Goal: Information Seeking & Learning: Learn about a topic

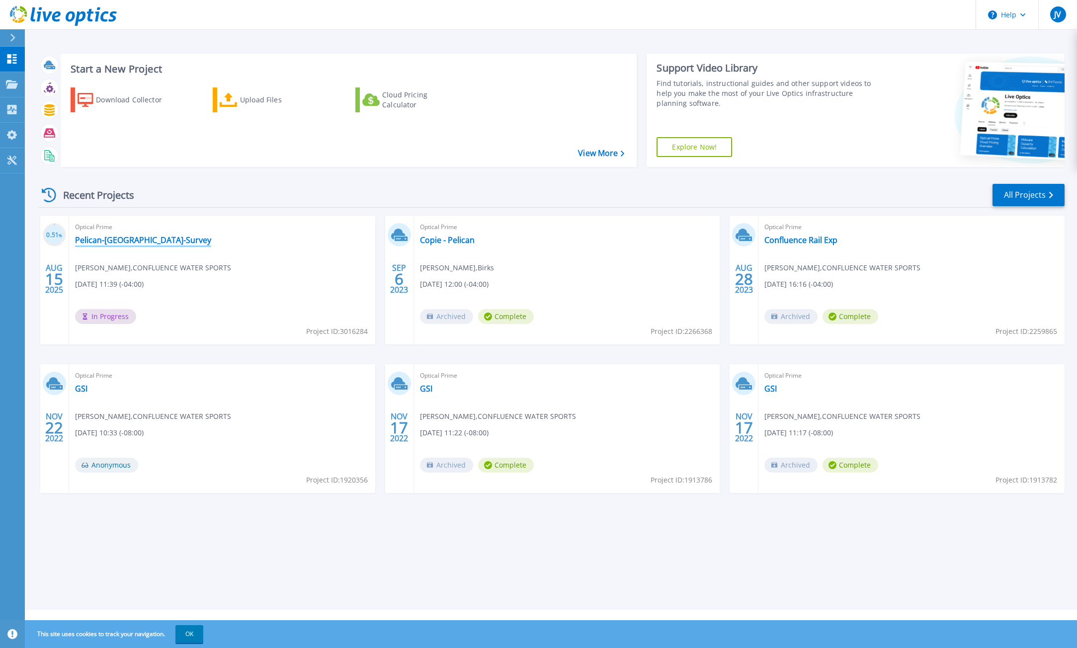
click at [133, 245] on link "Pelican-[GEOGRAPHIC_DATA]-Survey" at bounding box center [143, 240] width 136 height 10
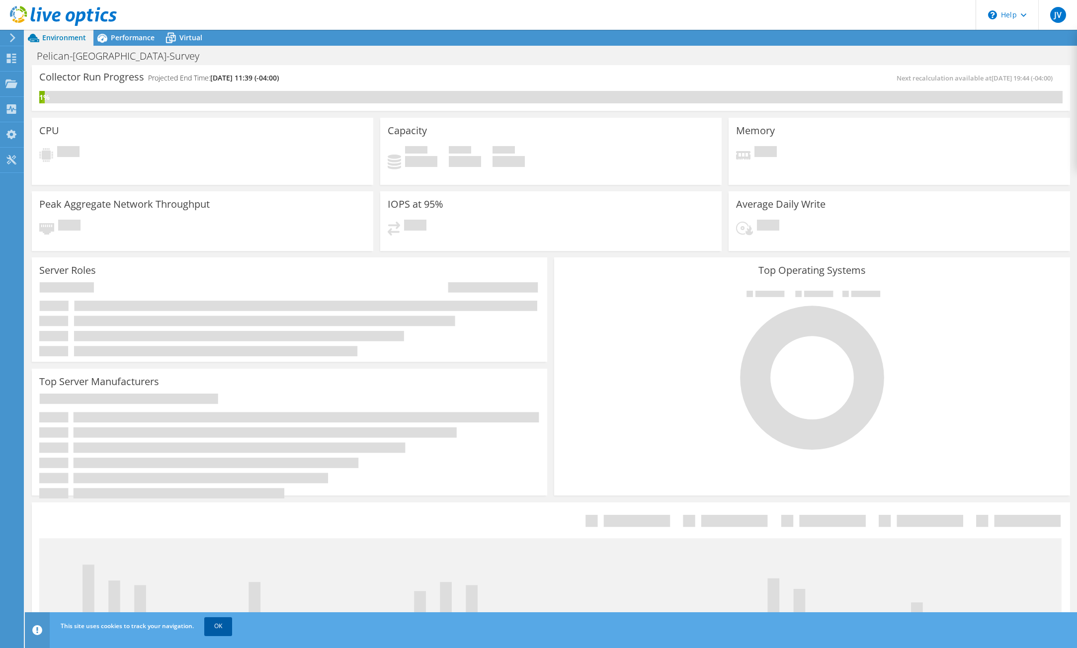
click at [215, 621] on link "OK" at bounding box center [218, 626] width 28 height 18
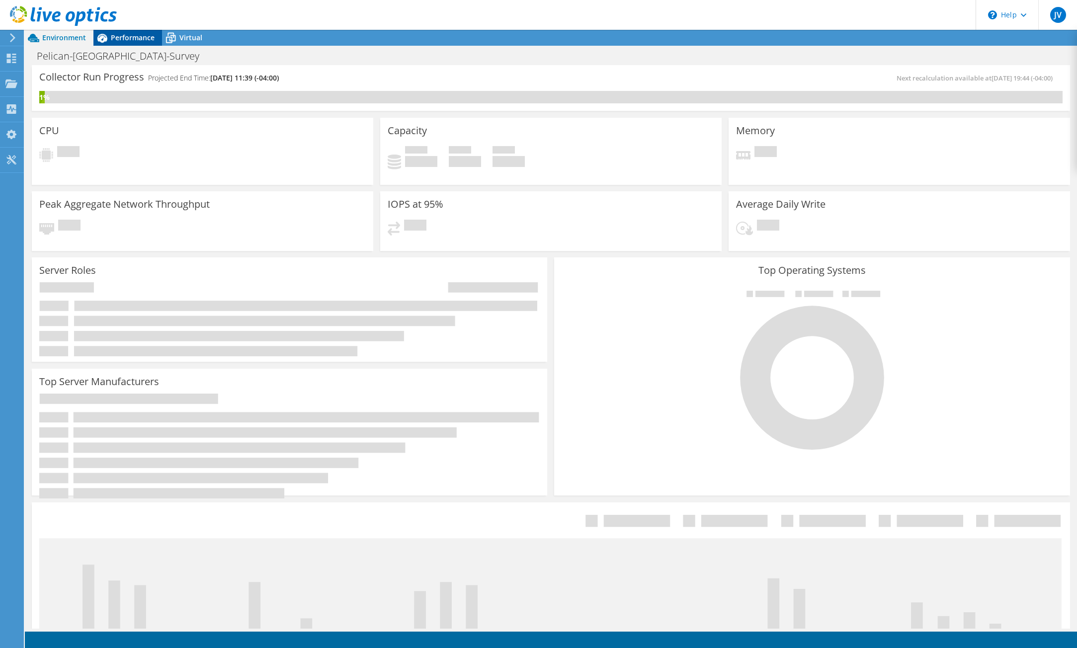
click at [134, 43] on div "Performance" at bounding box center [127, 38] width 69 height 16
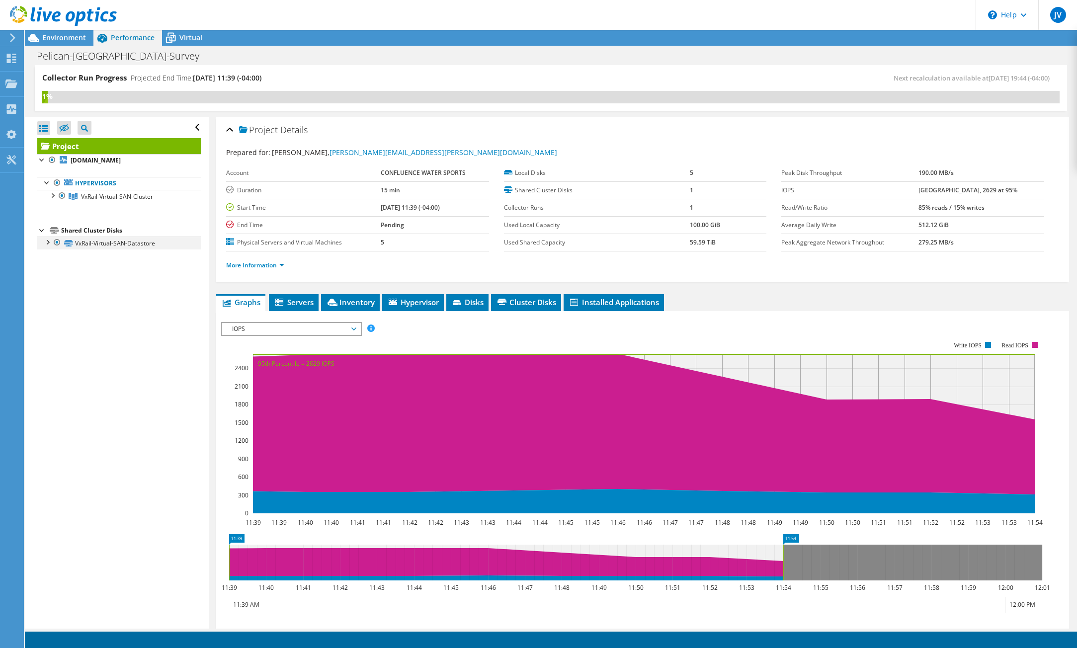
click at [49, 241] on div at bounding box center [47, 242] width 10 height 10
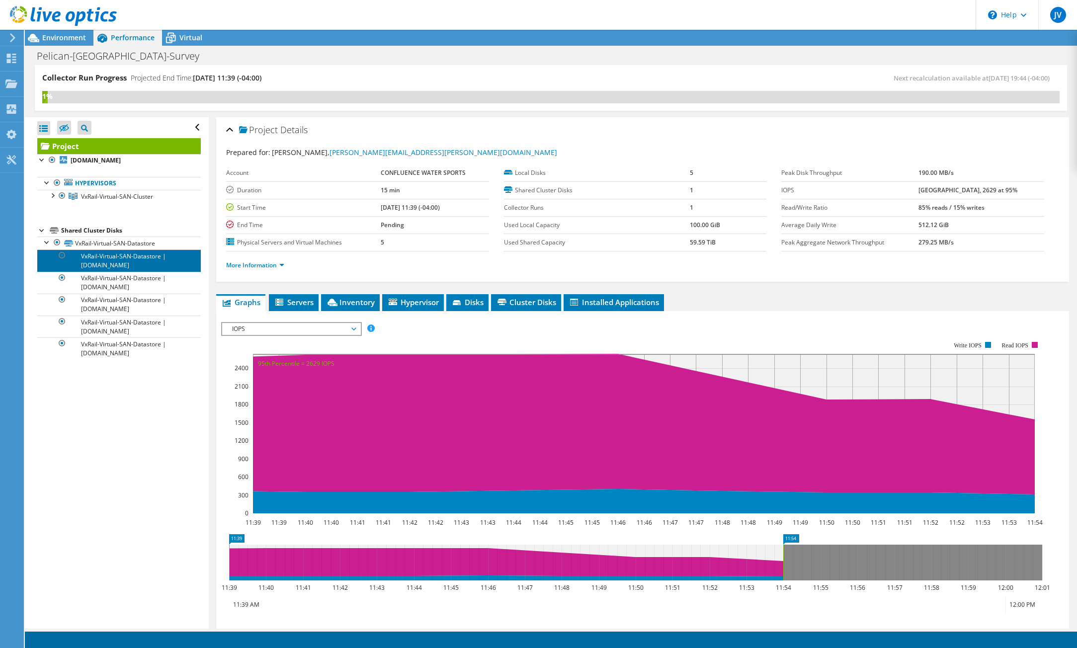
click at [151, 263] on link "VxRail-Virtual-SAN-Datastore | dc-vxhost-05.kayaker.com" at bounding box center [119, 260] width 164 height 22
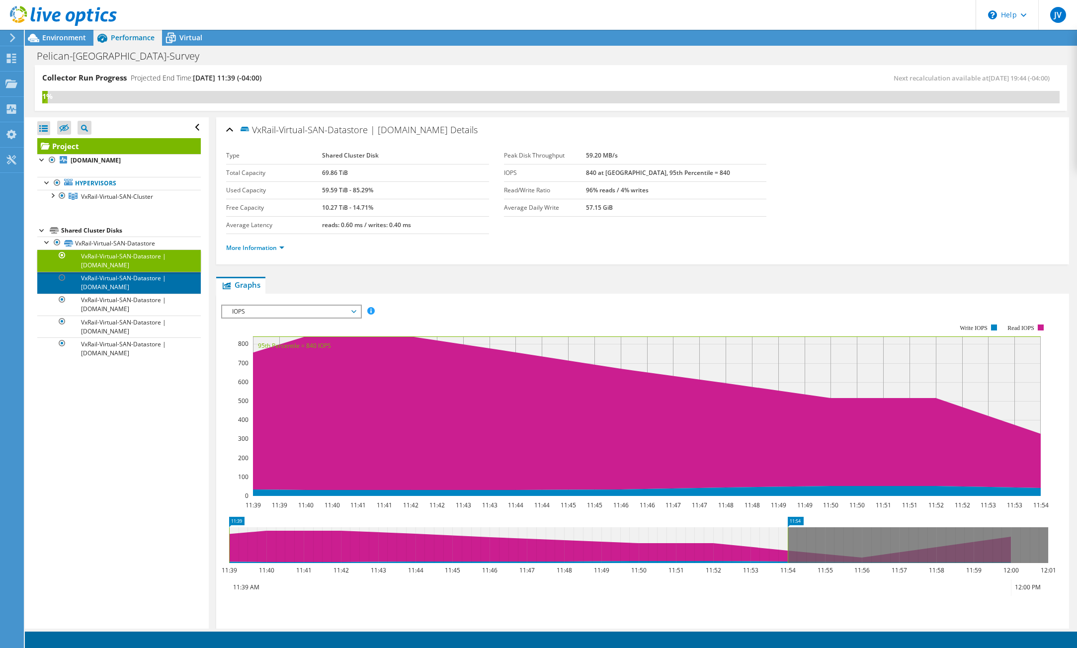
click at [149, 278] on link "VxRail-Virtual-SAN-Datastore | dc-vxhost-02.kayaker.com" at bounding box center [119, 283] width 164 height 22
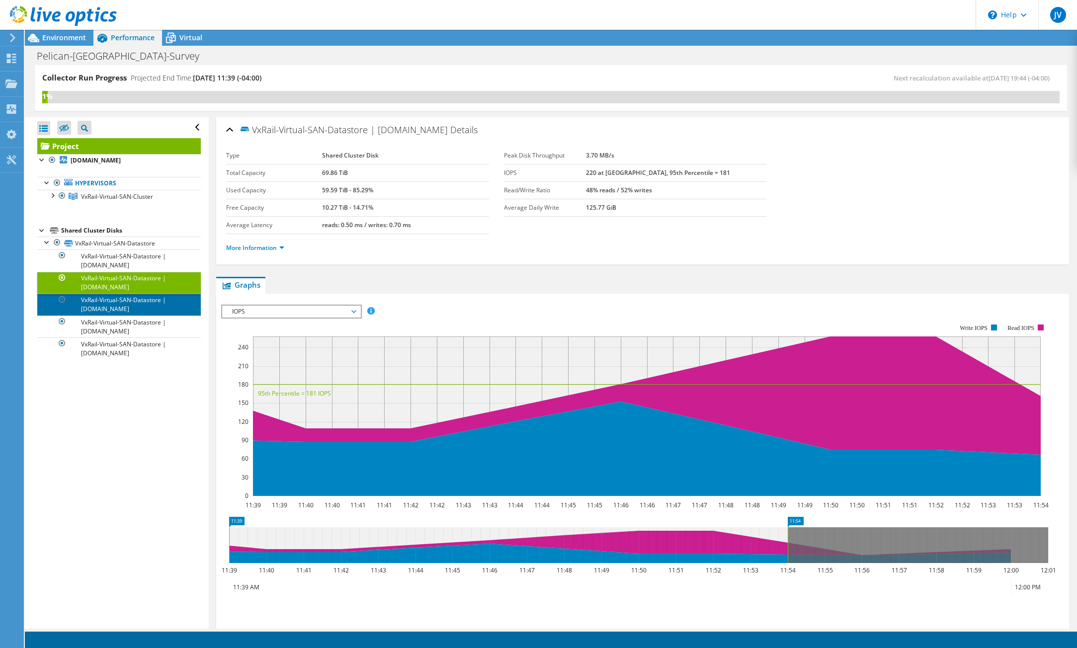
click at [150, 299] on link "VxRail-Virtual-SAN-Datastore | dc-vxhost-01.kayaker.com" at bounding box center [119, 305] width 164 height 22
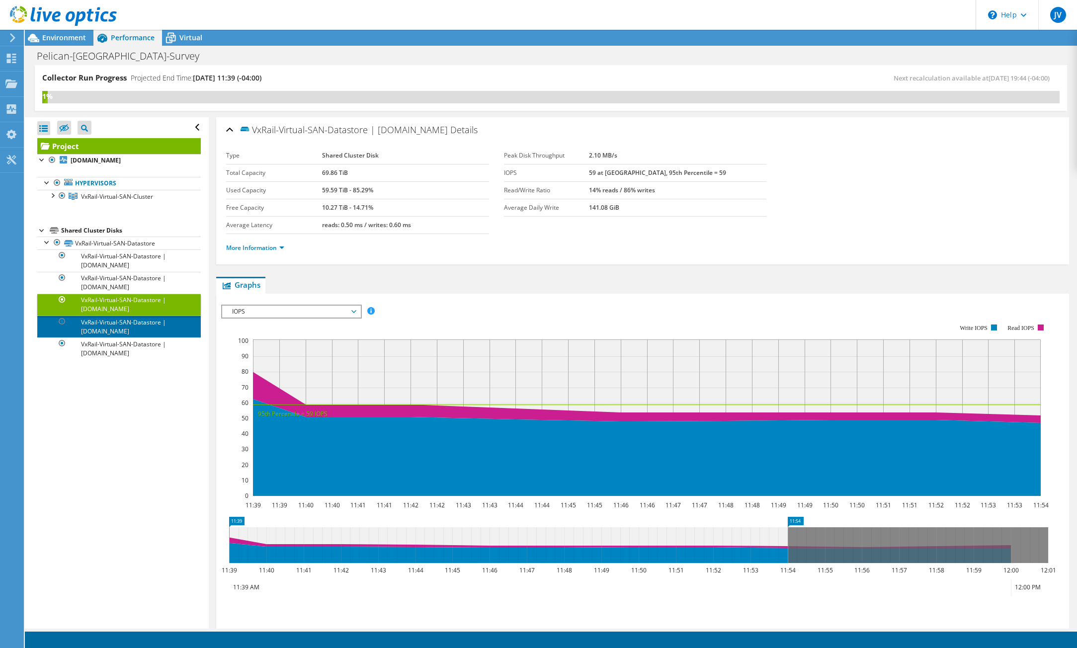
click at [149, 321] on link "VxRail-Virtual-SAN-Datastore | dc-vxhost-03.kayaker.com" at bounding box center [119, 327] width 164 height 22
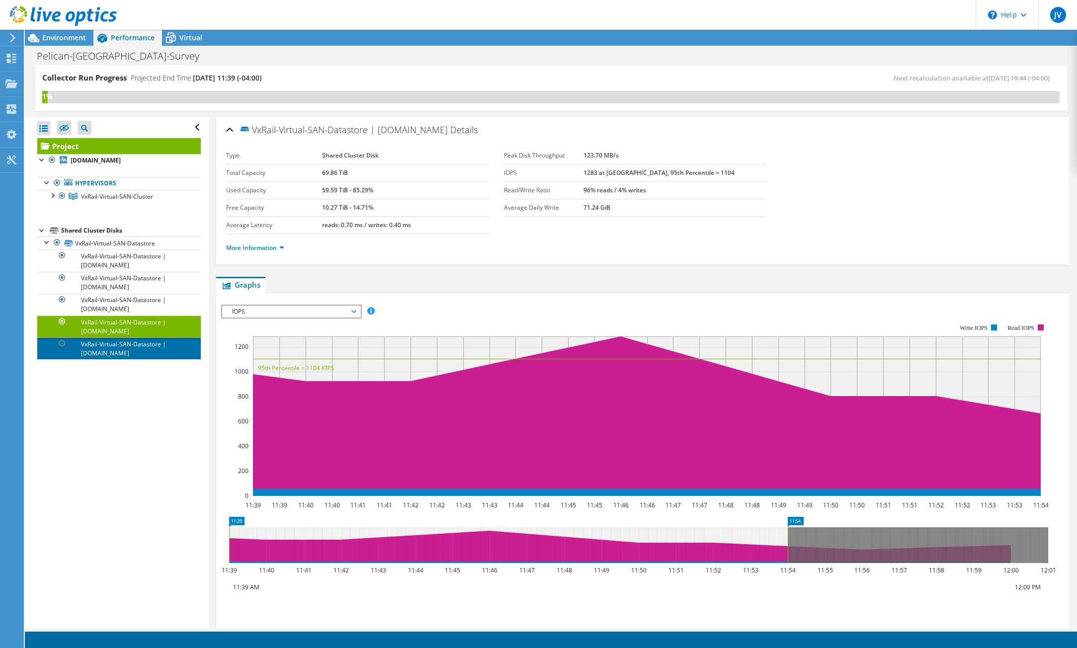
click at [143, 341] on link "VxRail-Virtual-SAN-Datastore | dc-vxhost-04.kayaker.com" at bounding box center [119, 348] width 164 height 22
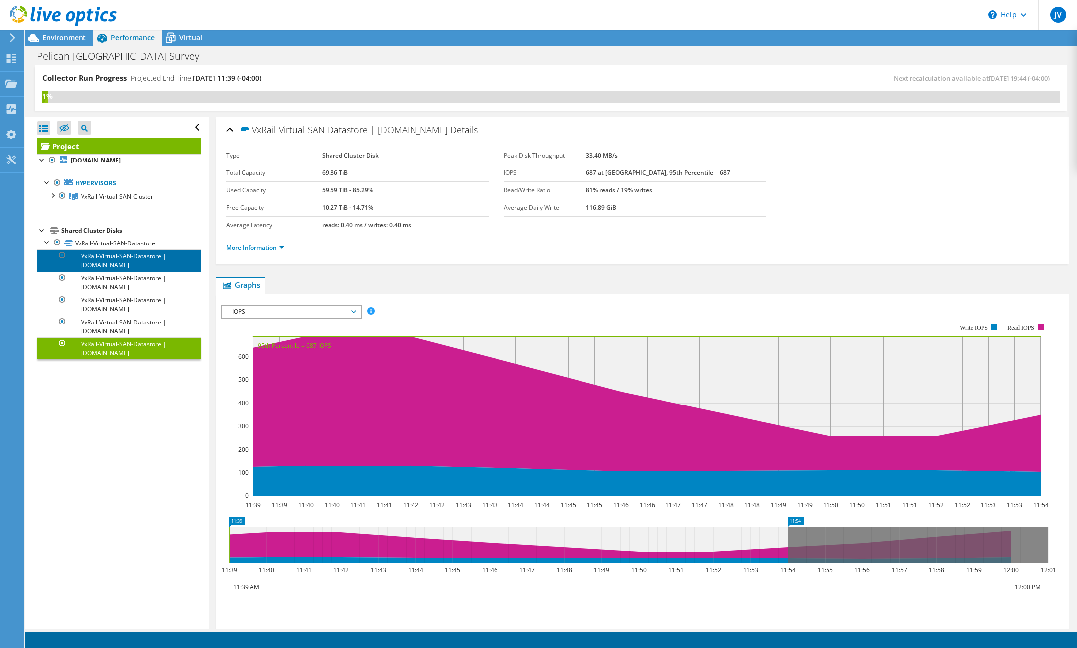
click at [123, 259] on link "VxRail-Virtual-SAN-Datastore | dc-vxhost-05.kayaker.com" at bounding box center [119, 260] width 164 height 22
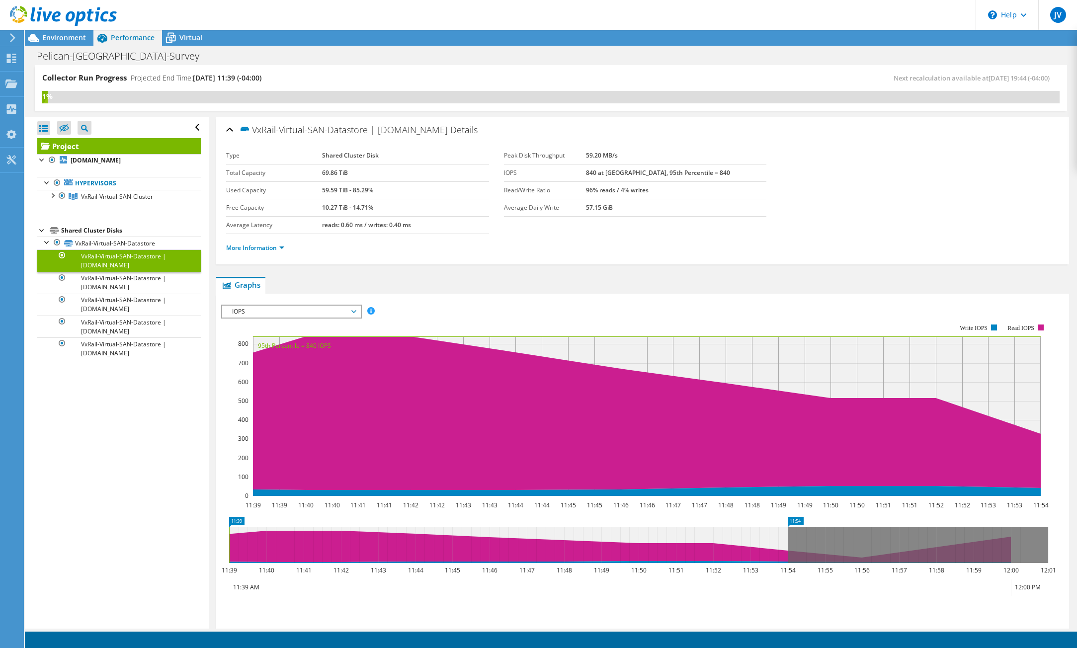
click at [123, 259] on link "VxRail-Virtual-SAN-Datastore | dc-vxhost-05.kayaker.com" at bounding box center [119, 260] width 164 height 22
click at [91, 198] on span "VxRail-Virtual-SAN-Cluster" at bounding box center [117, 196] width 72 height 8
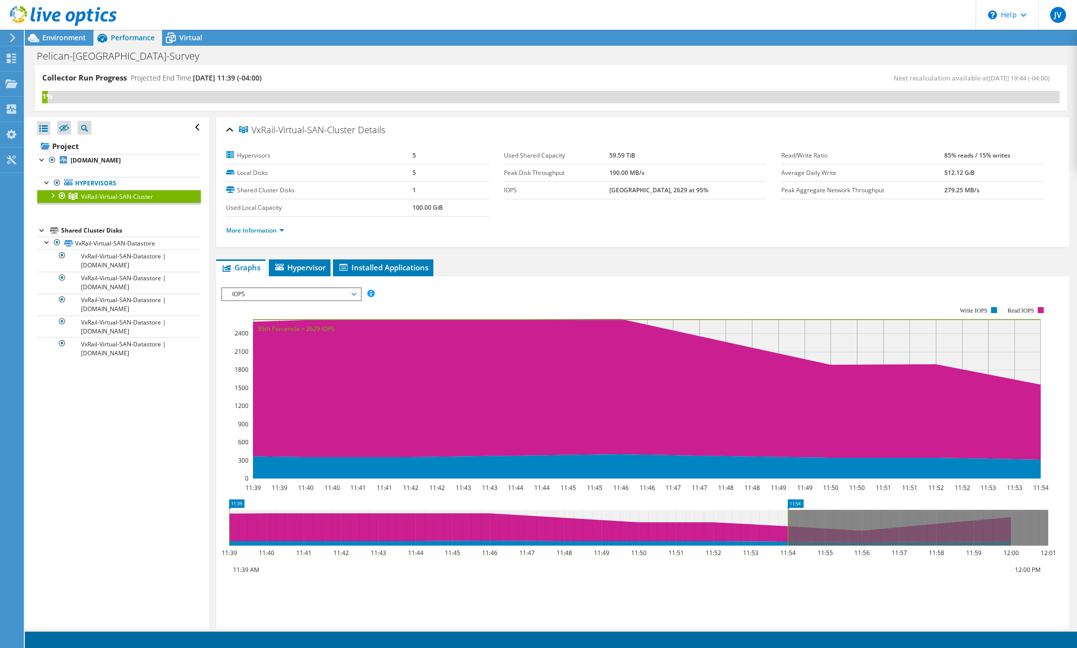
click at [51, 193] on div at bounding box center [52, 195] width 10 height 10
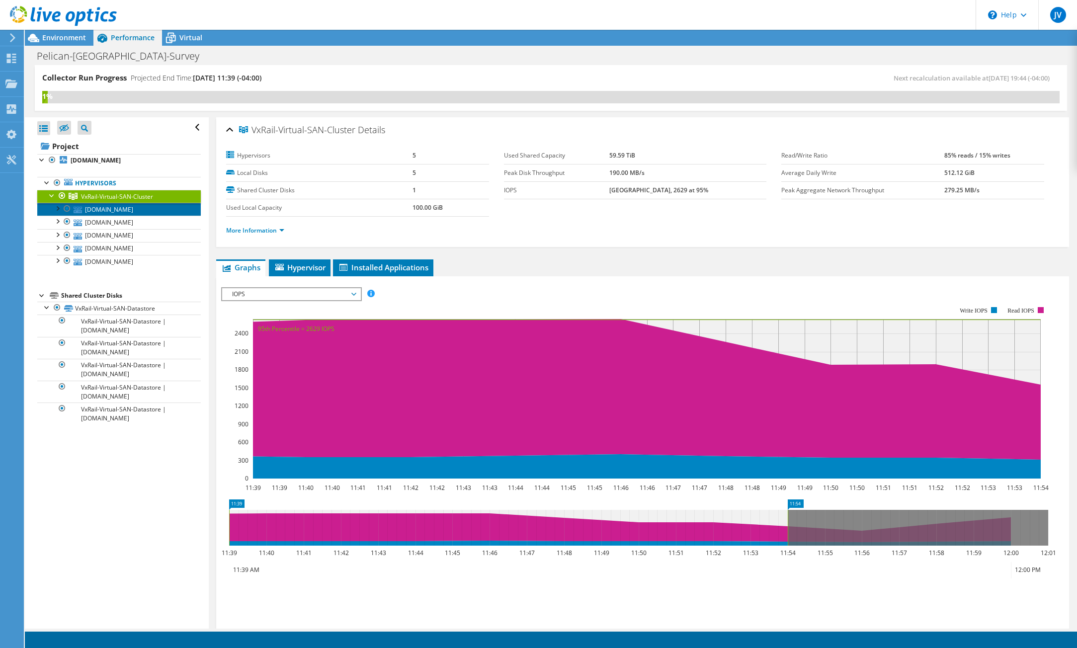
click at [108, 211] on link "dc-vxhost-05.kayaker.com" at bounding box center [119, 209] width 164 height 13
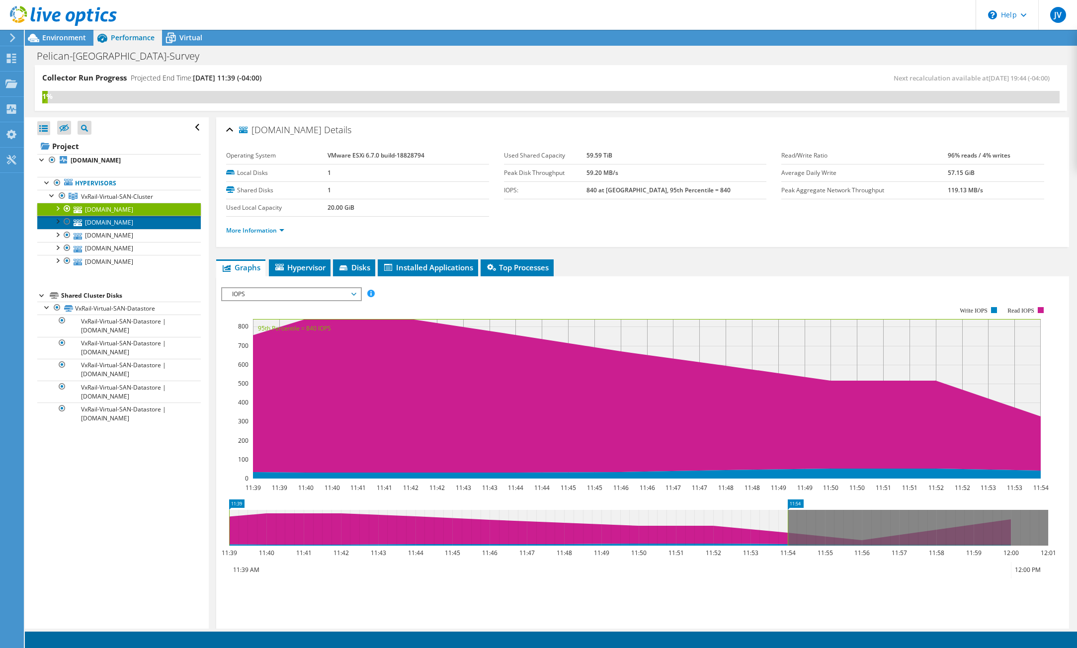
click at [107, 222] on link "dc-vxhost-02.kayaker.com" at bounding box center [119, 222] width 164 height 13
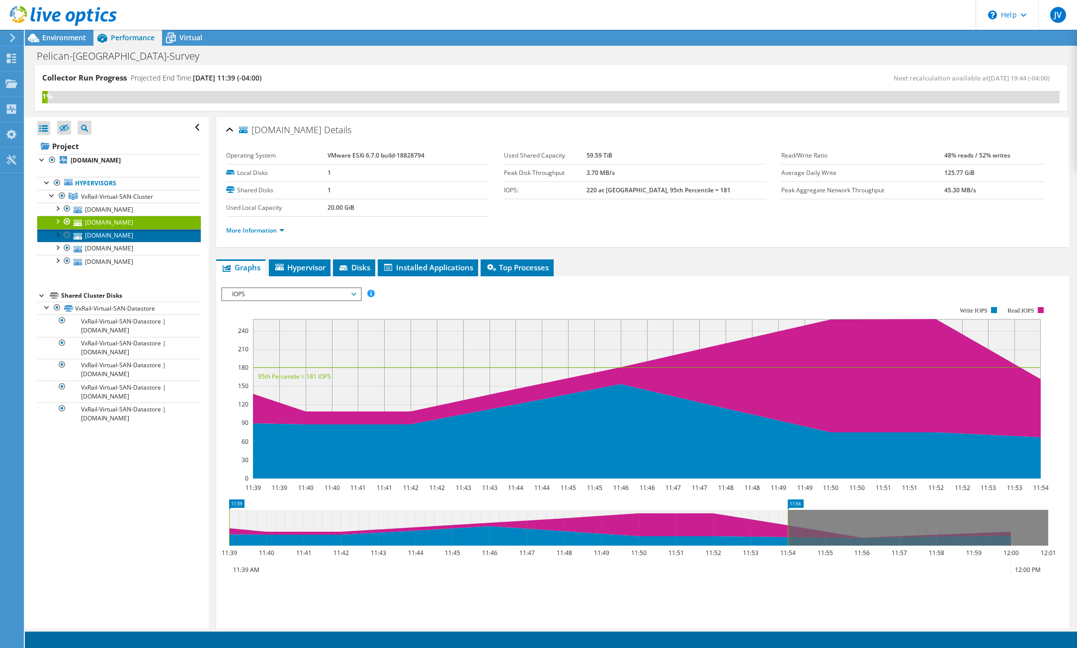
click at [106, 234] on link "dc-vxhost-01.kayaker.com" at bounding box center [119, 235] width 164 height 13
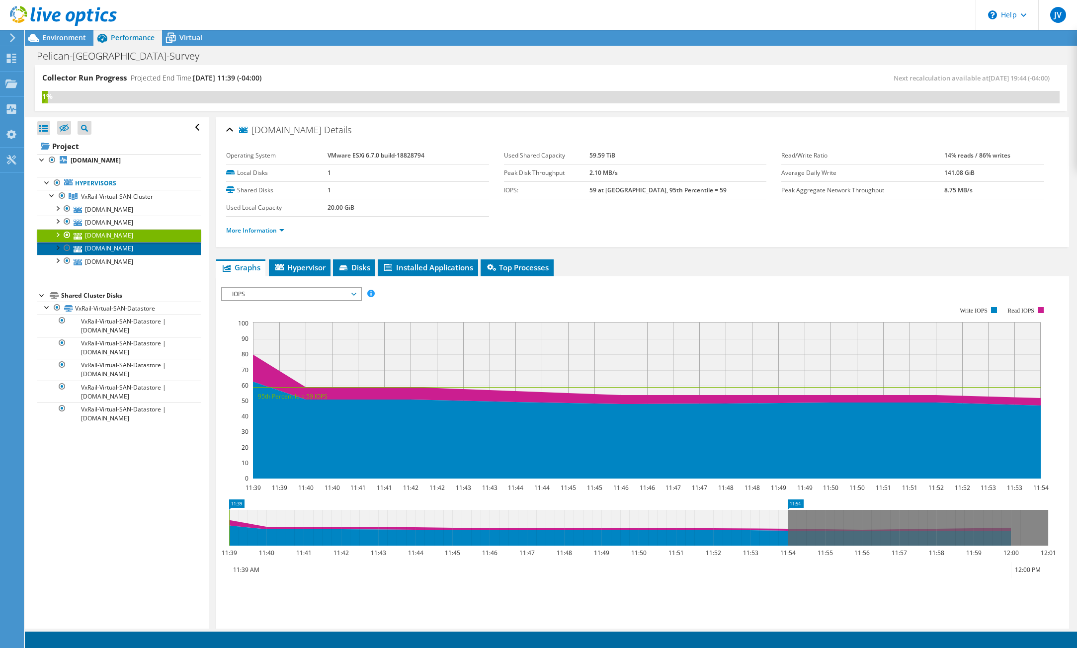
click at [111, 247] on link "dc-vxhost-03.kayaker.com" at bounding box center [119, 248] width 164 height 13
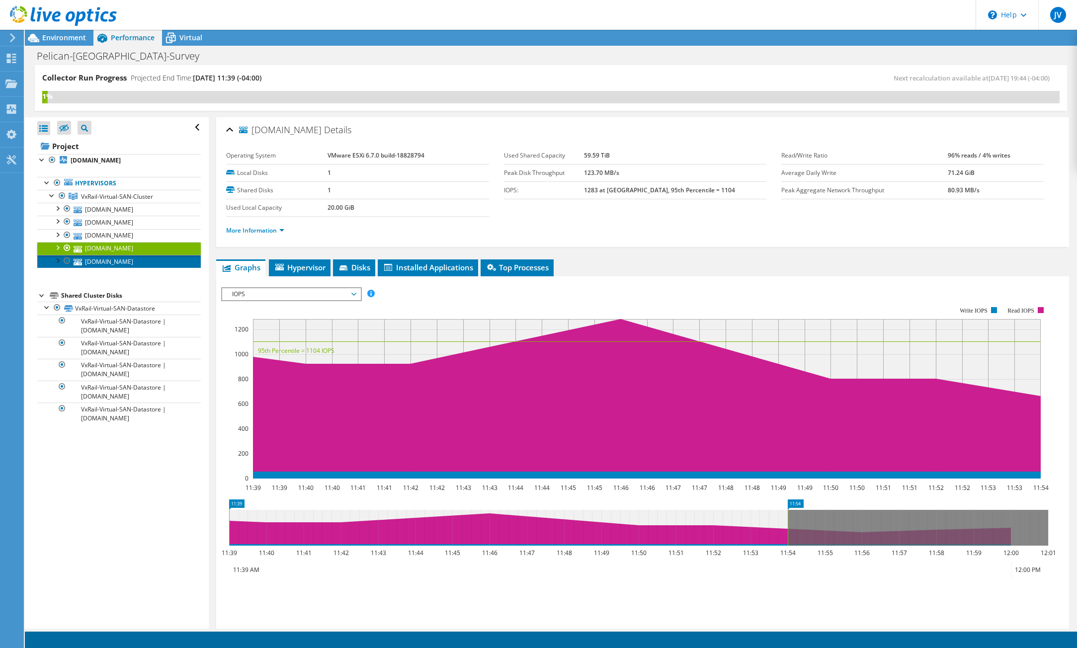
click at [122, 264] on link "dc-vxhost-04.kayaker.com" at bounding box center [119, 261] width 164 height 13
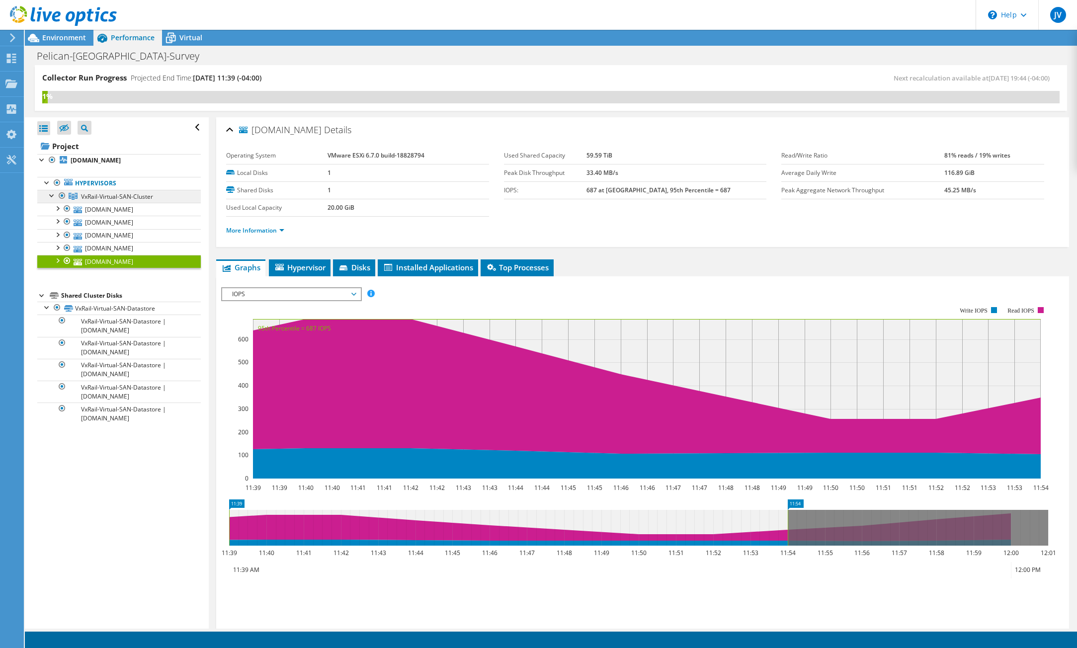
click at [104, 198] on span "VxRail-Virtual-SAN-Cluster" at bounding box center [117, 196] width 72 height 8
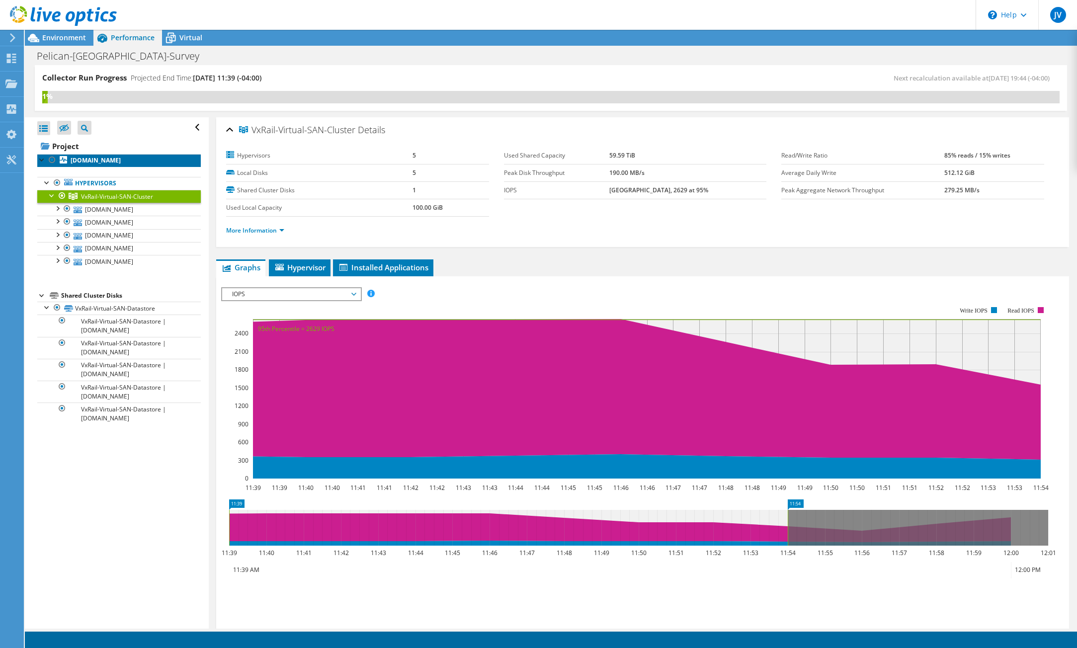
click at [97, 159] on b "dc-vxhost-05.kayaker.com" at bounding box center [96, 160] width 50 height 8
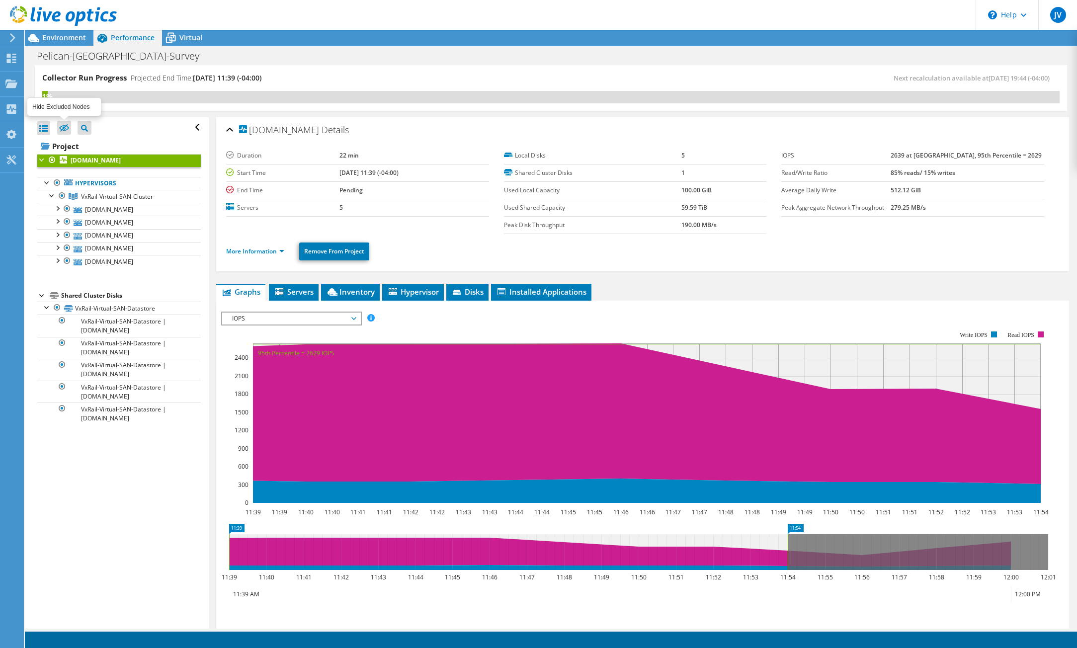
click at [61, 129] on icon at bounding box center [64, 128] width 10 height 7
click at [0, 0] on input "checkbox" at bounding box center [0, 0] width 0 height 0
click at [61, 129] on icon at bounding box center [64, 128] width 10 height 7
click at [0, 0] on input "checkbox" at bounding box center [0, 0] width 0 height 0
click at [11, 85] on use at bounding box center [11, 83] width 12 height 8
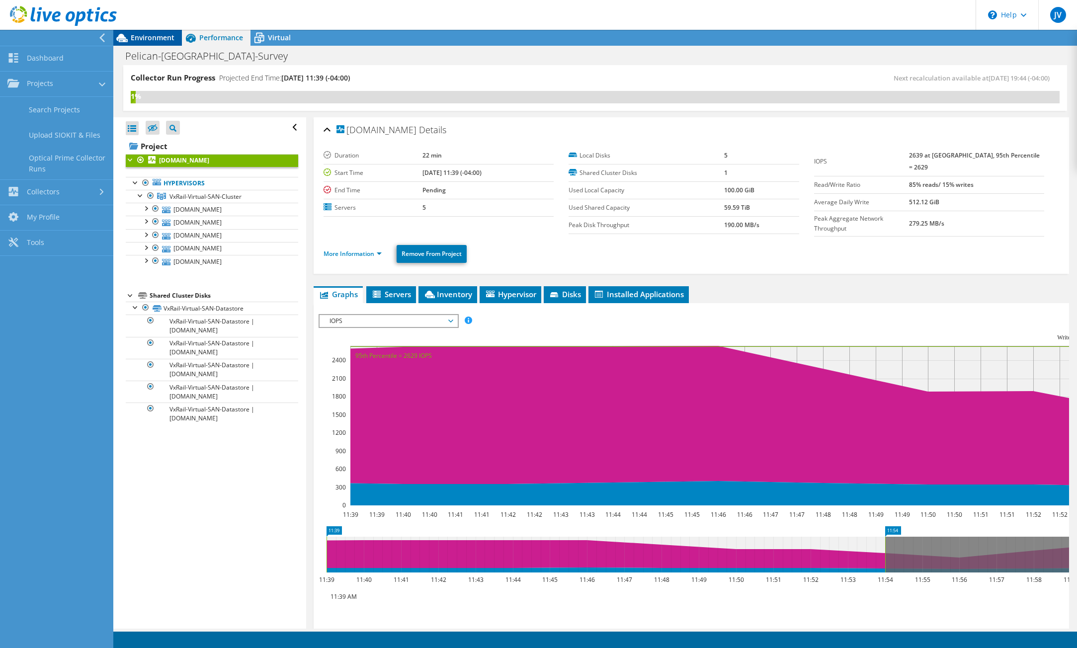
click at [160, 38] on span "Environment" at bounding box center [153, 37] width 44 height 9
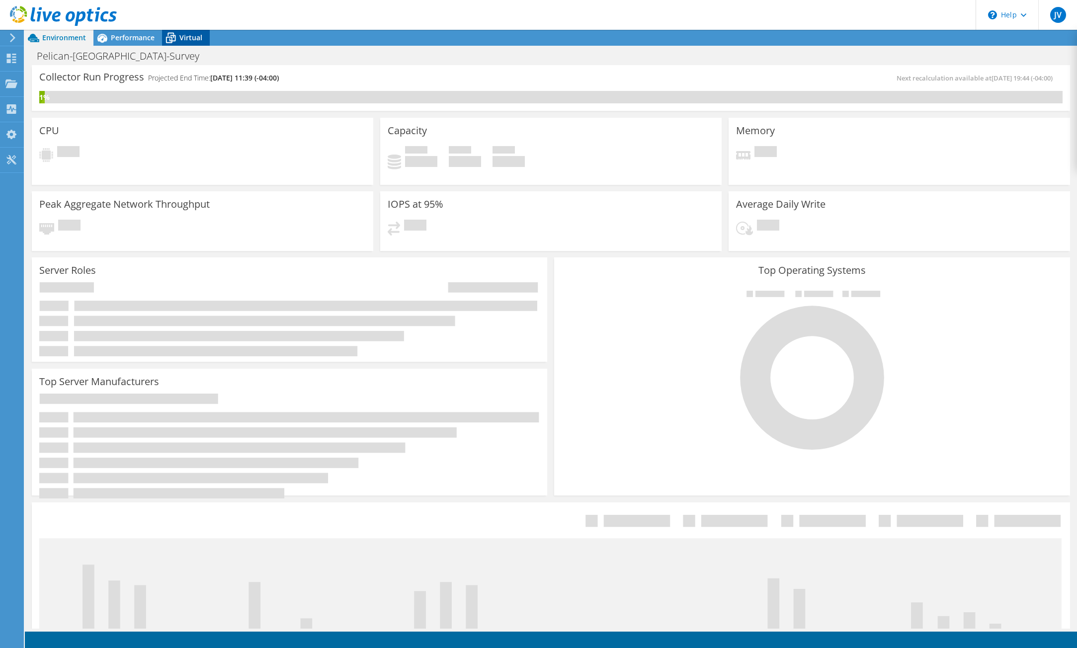
click at [198, 36] on span "Virtual" at bounding box center [190, 37] width 23 height 9
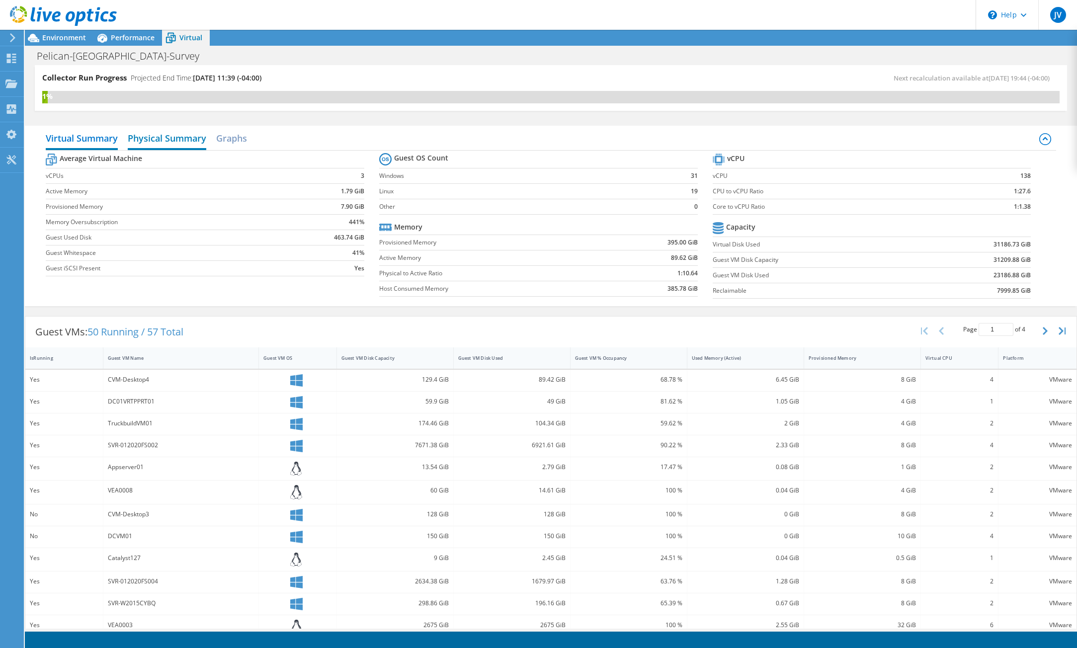
click at [143, 137] on h2 "Physical Summary" at bounding box center [167, 139] width 79 height 22
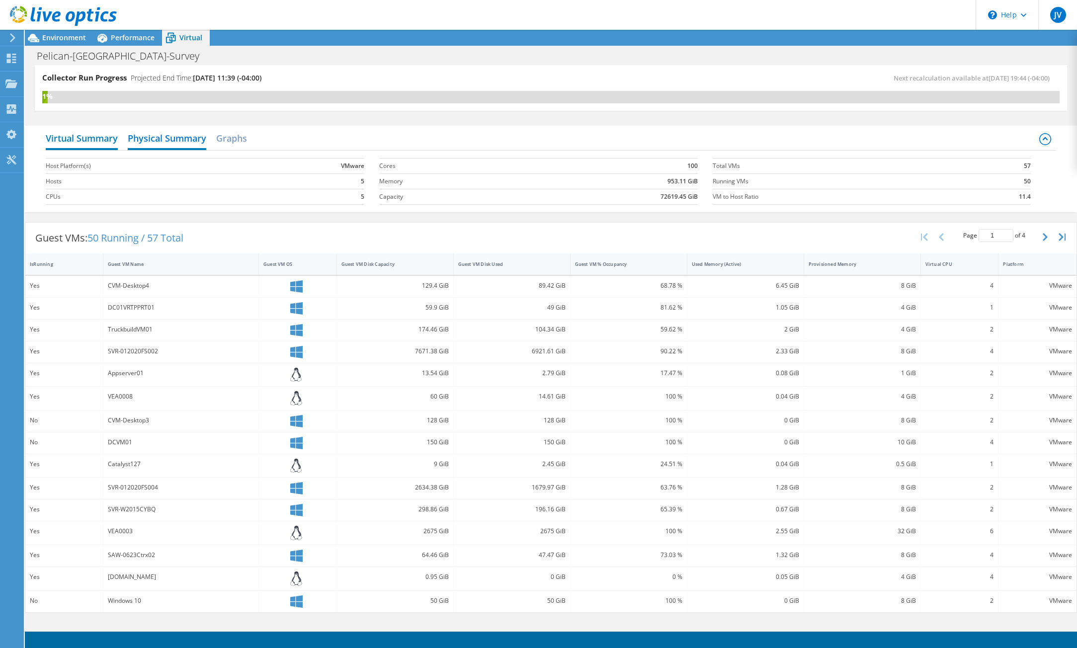
click at [87, 139] on h2 "Virtual Summary" at bounding box center [82, 139] width 72 height 22
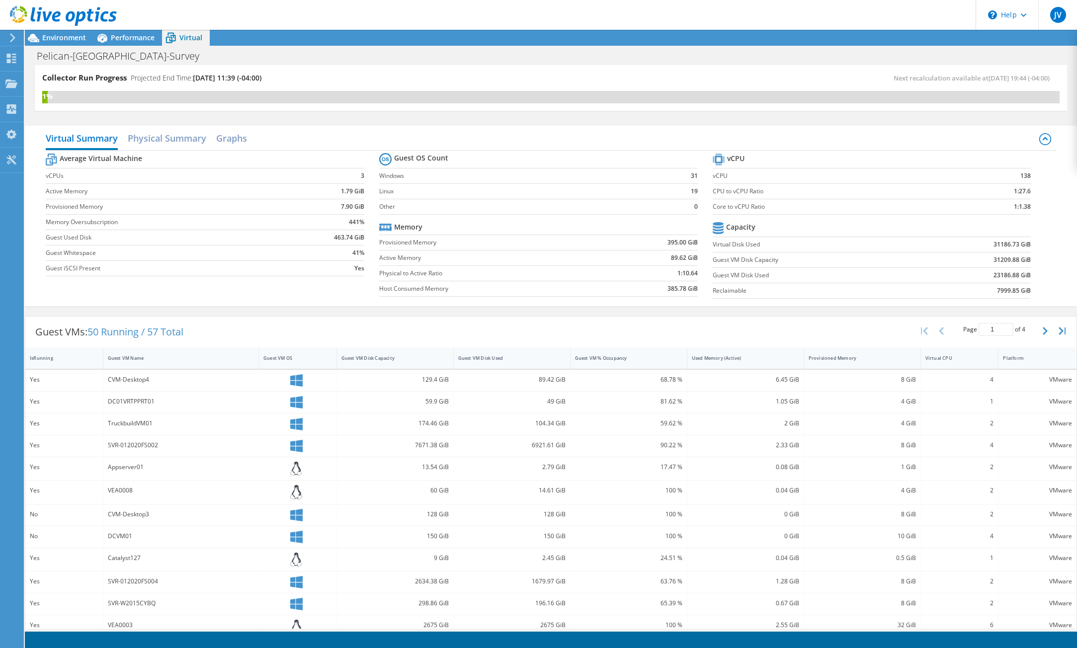
scroll to position [91, 0]
click at [355, 359] on div "Guest VM Disk Capacity" at bounding box center [388, 358] width 95 height 6
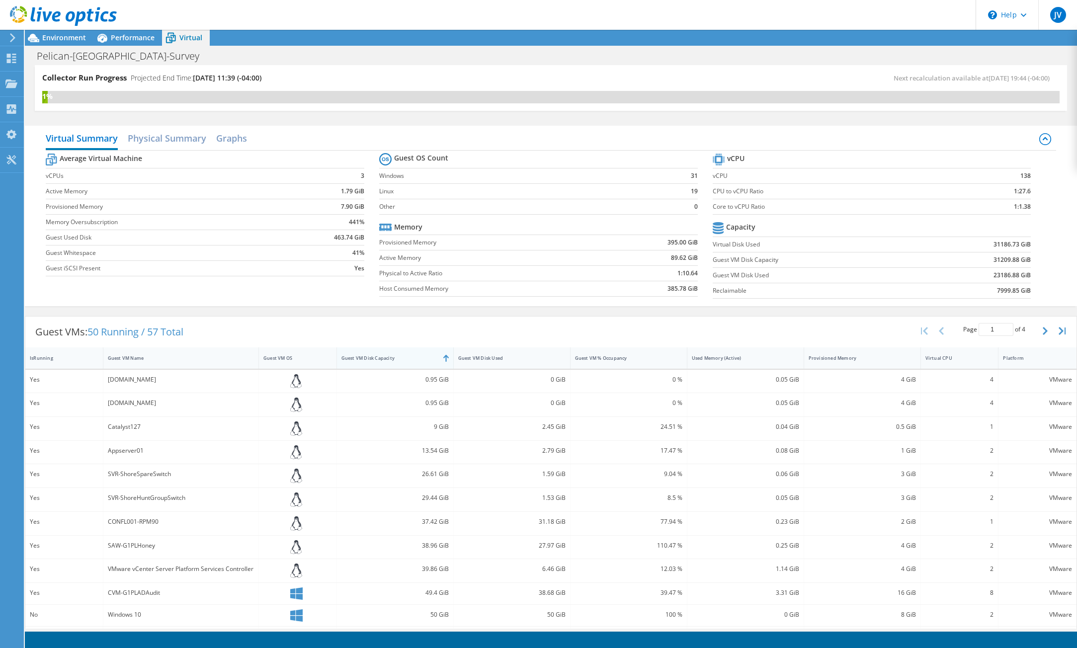
click at [355, 359] on div "Guest VM Disk Capacity" at bounding box center [388, 358] width 95 height 6
